Goal: Browse casually

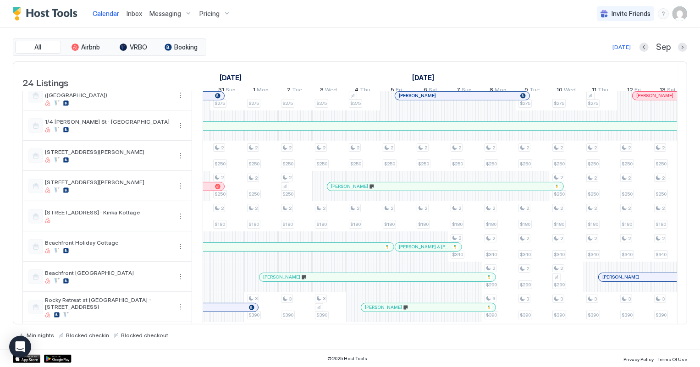
scroll to position [0, 878]
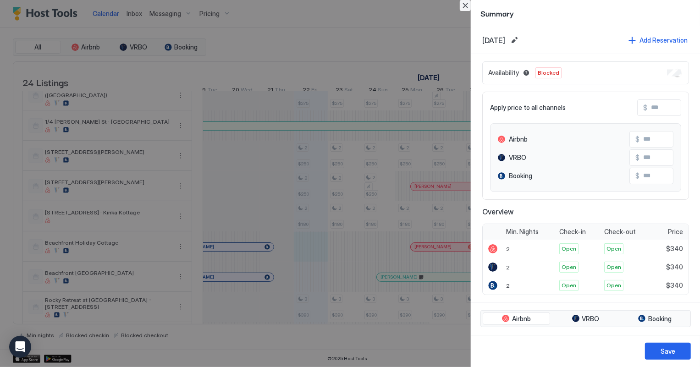
click at [465, 3] on button "Close" at bounding box center [465, 5] width 11 height 11
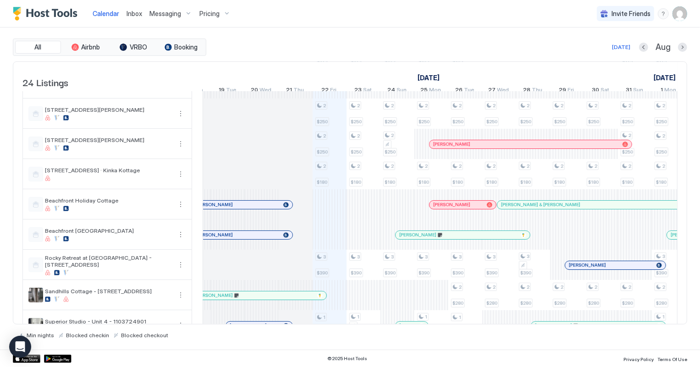
scroll to position [83, 0]
click at [385, 38] on div "All Airbnb VRBO Booking [DATE] [DATE] Listings [DATE] [DATE] 6 Wed 7 Thu 8 Fri …" at bounding box center [350, 189] width 674 height 322
